Goal: Information Seeking & Learning: Learn about a topic

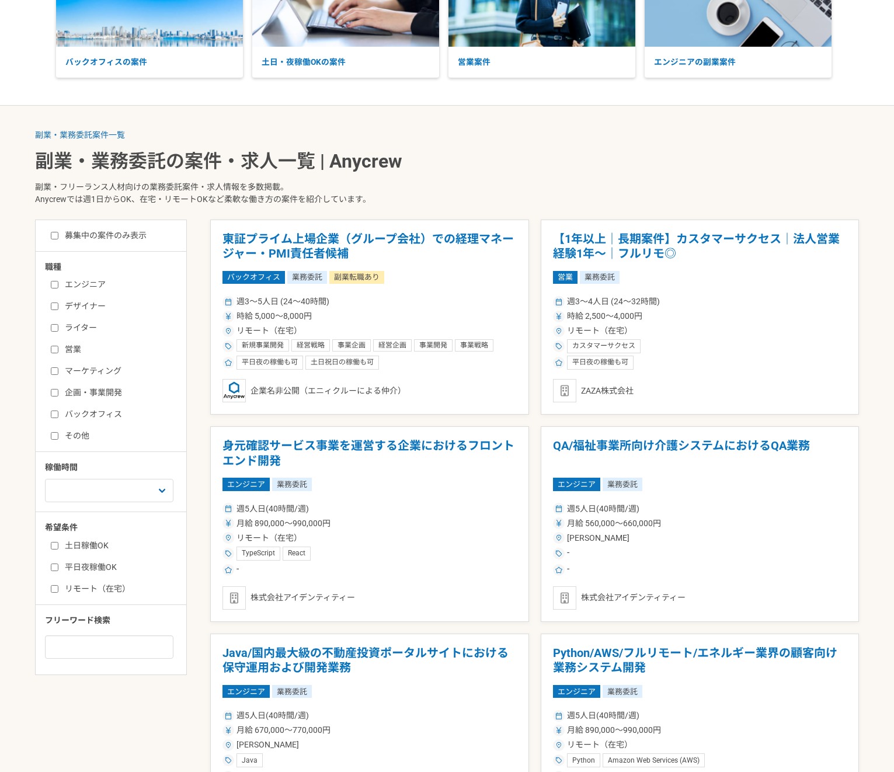
scroll to position [130, 0]
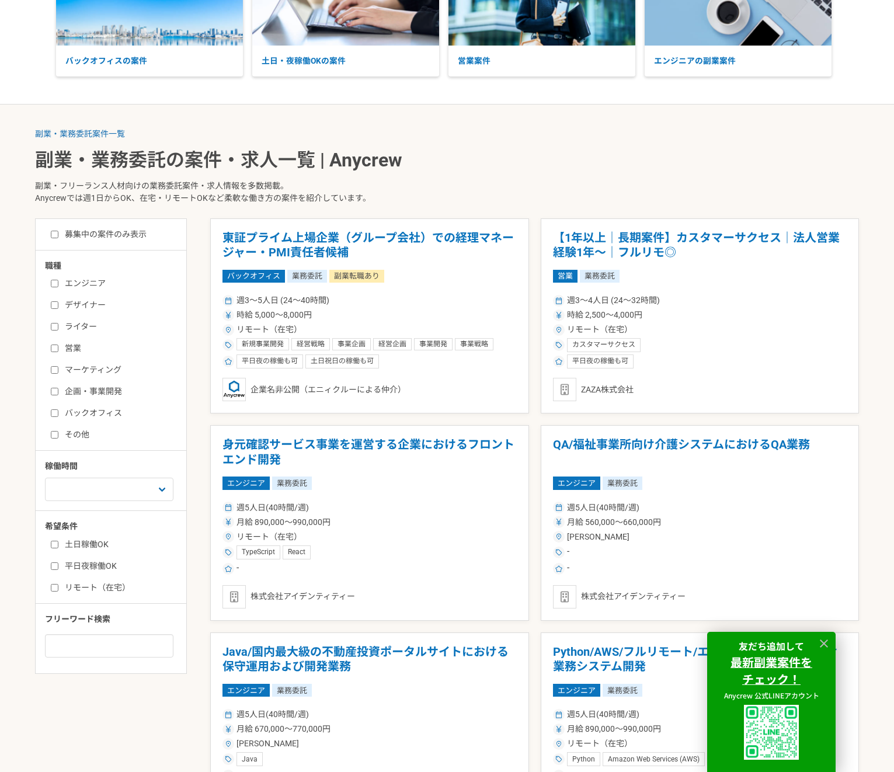
click at [80, 405] on div "エンジニア デザイナー ライター 営業 マーケティング 企画・事業開発 バックオフィス その他" at bounding box center [115, 357] width 140 height 167
click at [80, 408] on label "バックオフィス" at bounding box center [118, 413] width 134 height 12
click at [58, 410] on input "バックオフィス" at bounding box center [55, 414] width 8 height 8
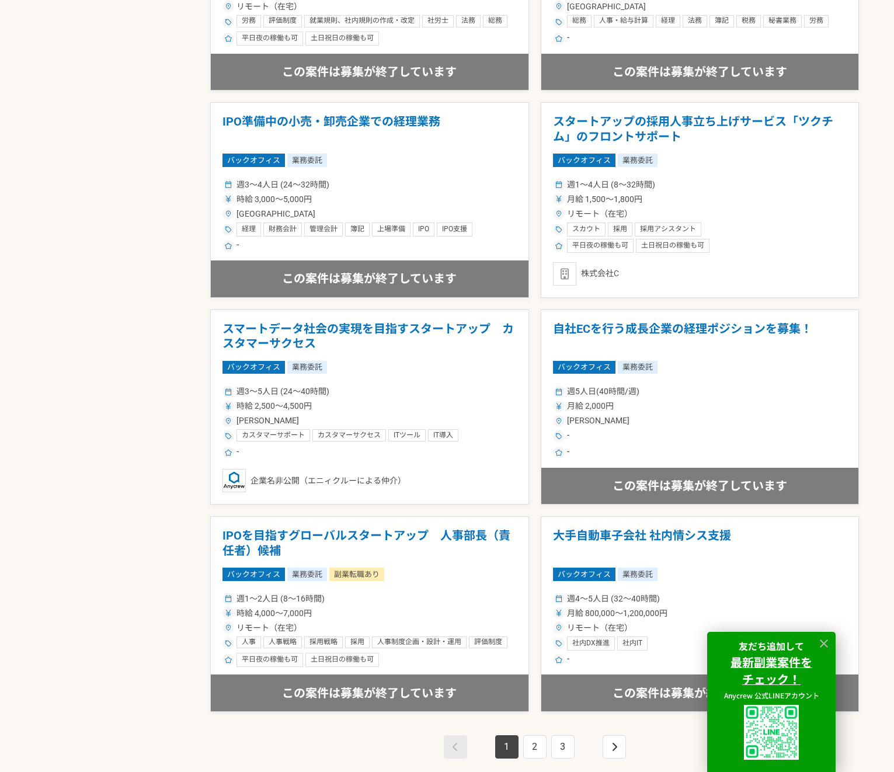
scroll to position [1701, 0]
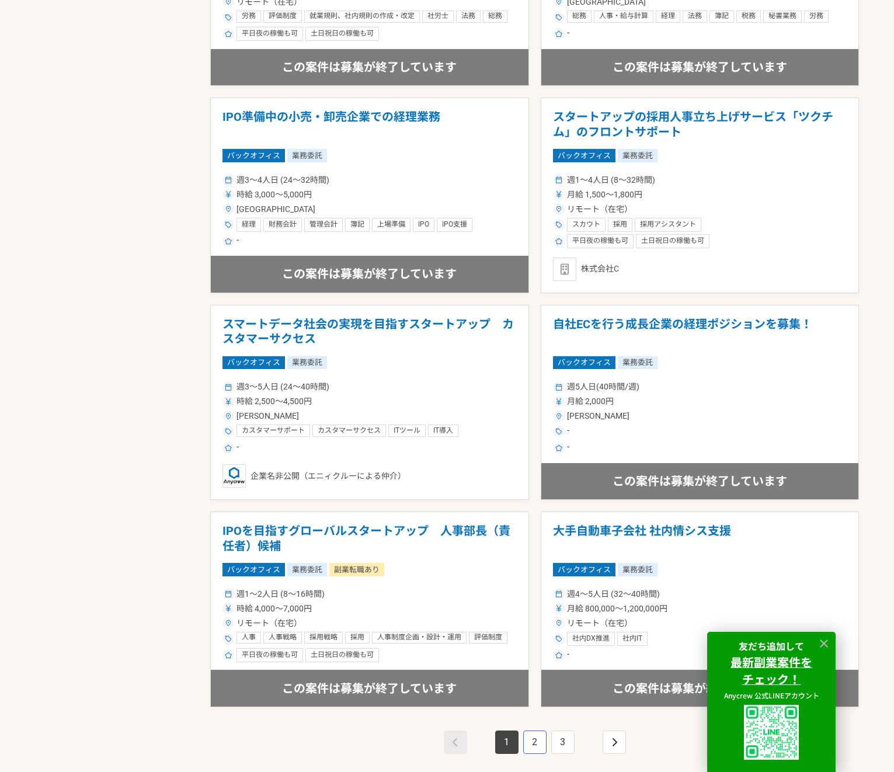
click at [534, 747] on link "2" at bounding box center [534, 742] width 23 height 23
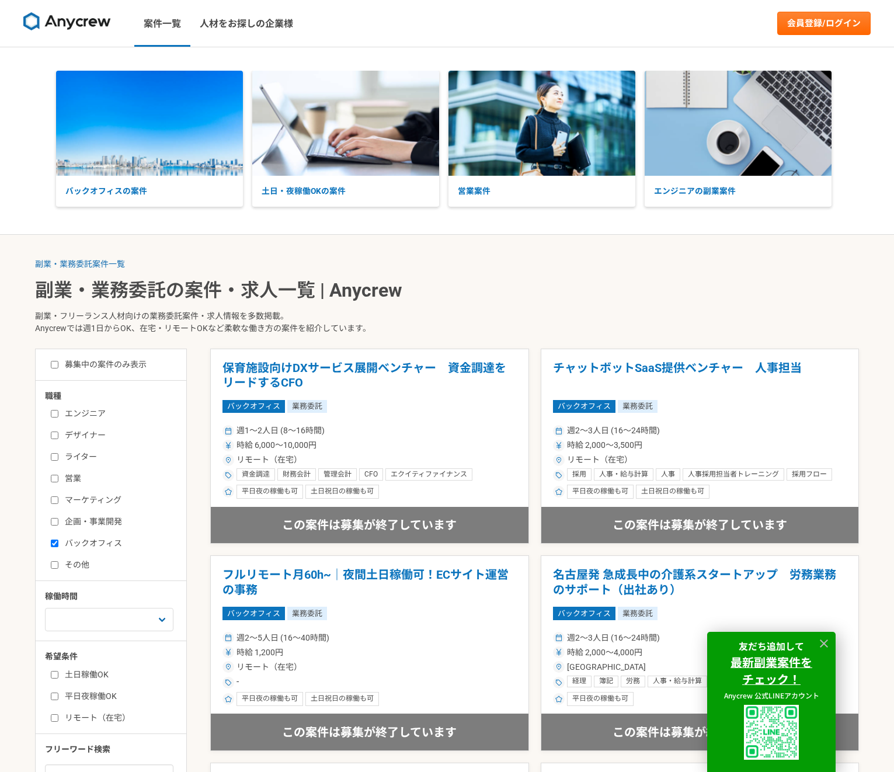
click at [88, 542] on label "バックオフィス" at bounding box center [118, 543] width 134 height 12
click at [58, 542] on input "バックオフィス" at bounding box center [55, 544] width 8 height 8
checkbox input "false"
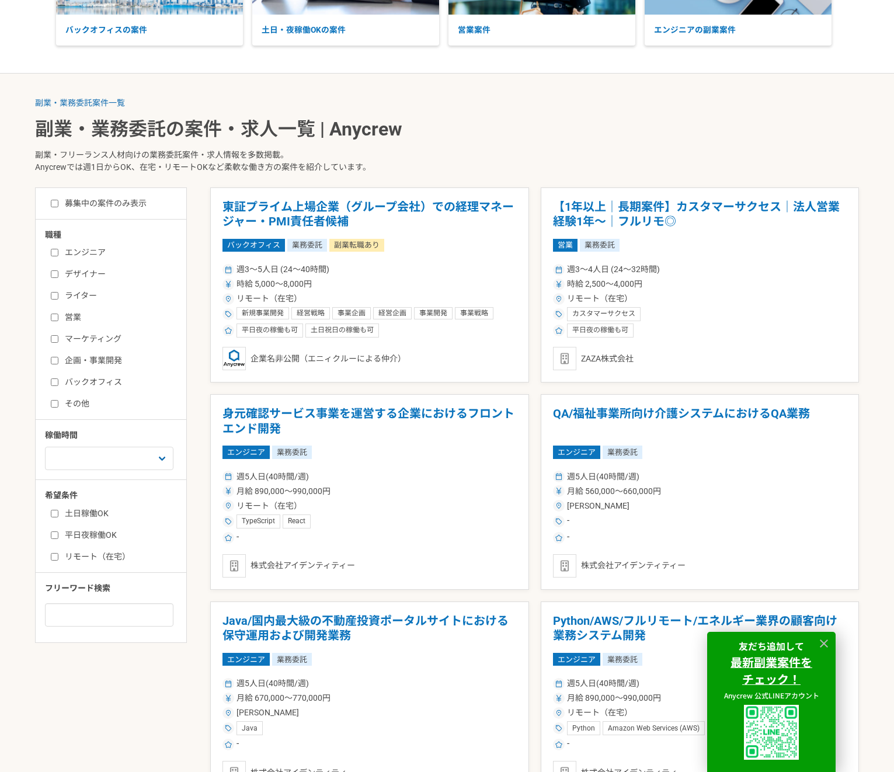
scroll to position [164, 0]
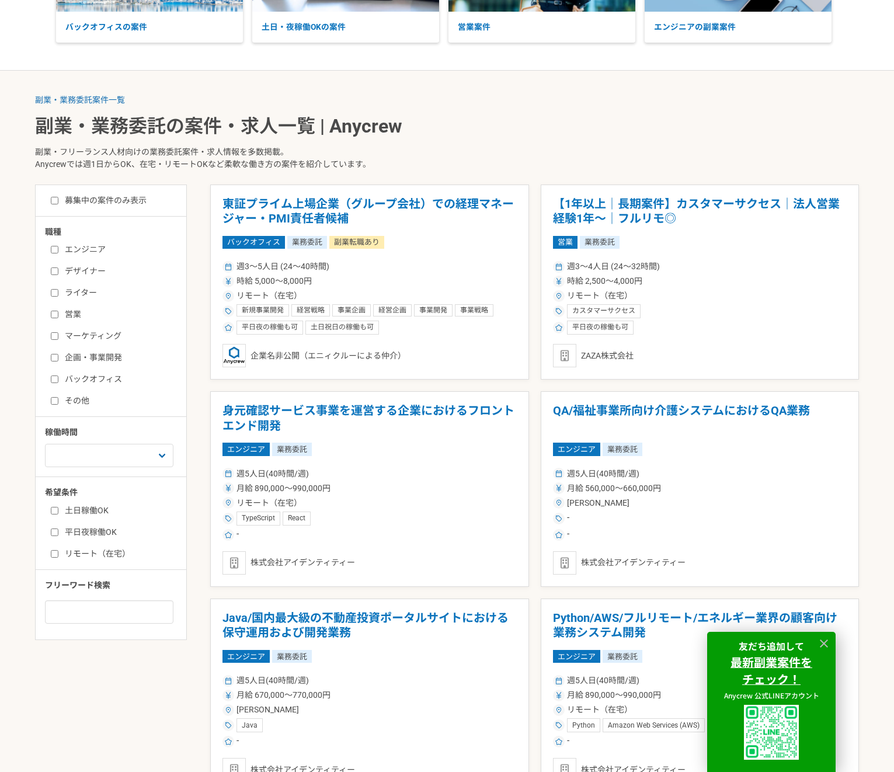
click at [81, 557] on label "リモート（在宅）" at bounding box center [118, 554] width 134 height 12
click at [58, 557] on input "リモート（在宅）" at bounding box center [55, 554] width 8 height 8
checkbox input "true"
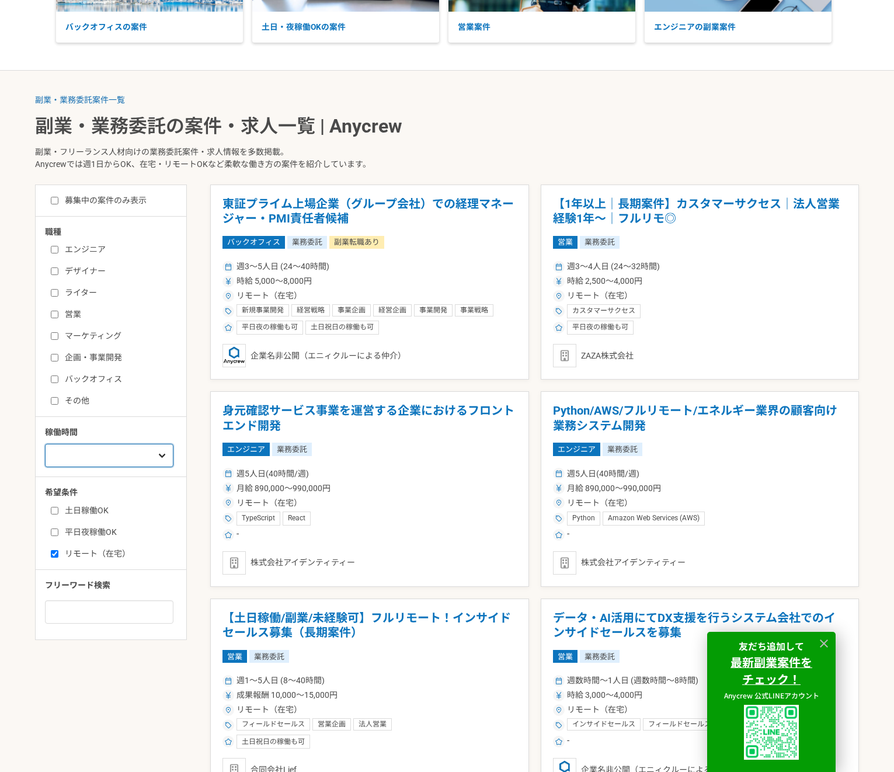
click at [122, 451] on select "週1人日（8時間）以下 週2人日（16時間）以下 週3人日（24時間）以下 週4人日（32時間）以下 週5人日（40時間）以下" at bounding box center [109, 455] width 129 height 23
select select "1"
click at [45, 444] on select "週1人日（8時間）以下 週2人日（16時間）以下 週3人日（24時間）以下 週4人日（32時間）以下 週5人日（40時間）以下" at bounding box center [109, 455] width 129 height 23
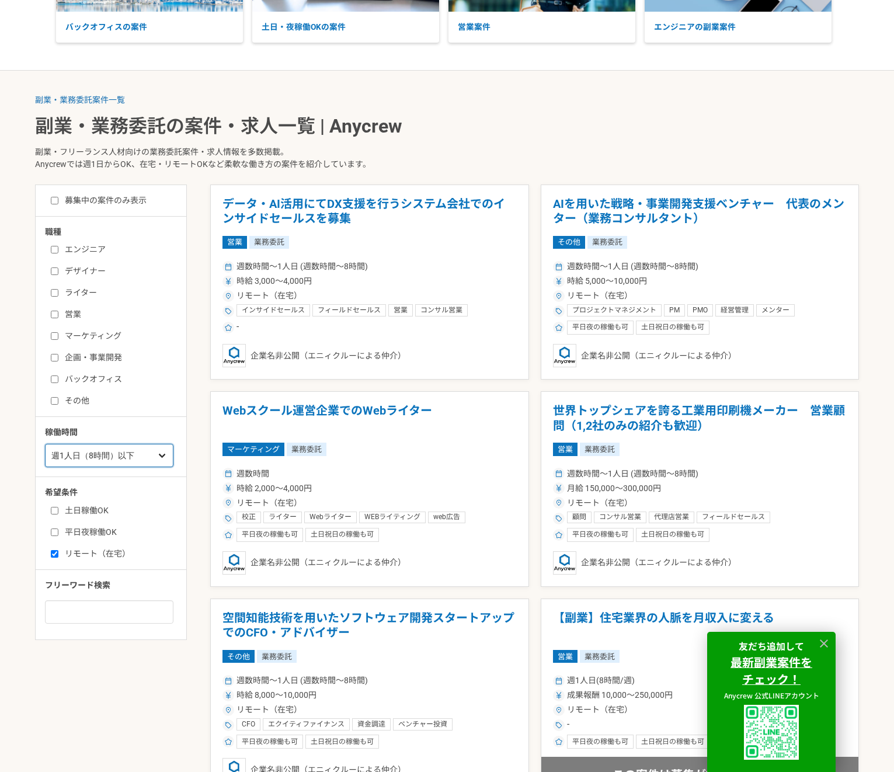
click at [122, 459] on select "週1人日（8時間）以下 週2人日（16時間）以下 週3人日（24時間）以下 週4人日（32時間）以下 週5人日（40時間）以下" at bounding box center [109, 455] width 129 height 23
